Goal: Submit feedback/report problem

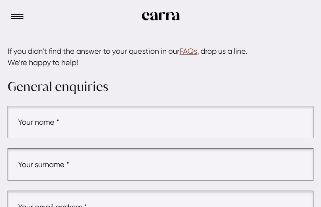
type input "sCMeuONFNXcNqvq"
type input "TsbyLqFkBnr"
type input "nonezitevow027@gmail.com"
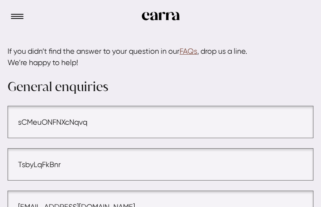
type input "DkLMTvKiaANTTbN"
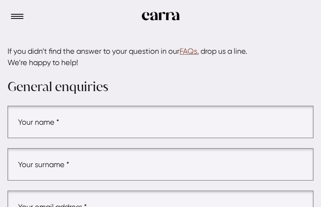
type input "gTJCFBZSRhRNEah"
type input "AqrZlFDx"
type input "nonezitevow027@gmail.com"
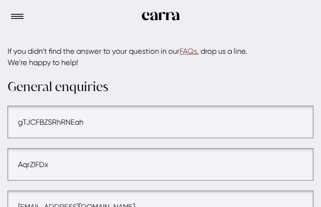
type input "jDGNnSRVQcpeDio"
